Goal: Download file/media

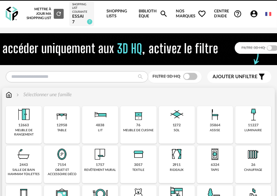
click at [209, 118] on img at bounding box center [214, 114] width 17 height 17
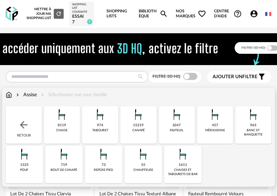
click at [189, 118] on div "6347 [GEOGRAPHIC_DATA]" at bounding box center [177, 124] width 36 height 37
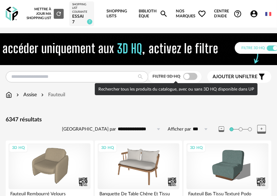
click at [188, 75] on span at bounding box center [190, 76] width 14 height 7
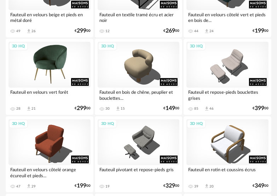
scroll to position [1732, 0]
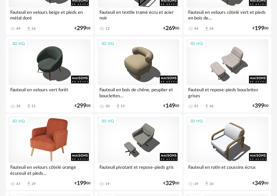
click at [55, 136] on div "3D HQ" at bounding box center [49, 140] width 82 height 46
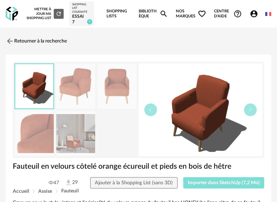
click at [212, 182] on span "Importer dans SketchUp (7,2 Mo)" at bounding box center [224, 182] width 72 height 5
